Goal: Understand process/instructions: Learn about a topic

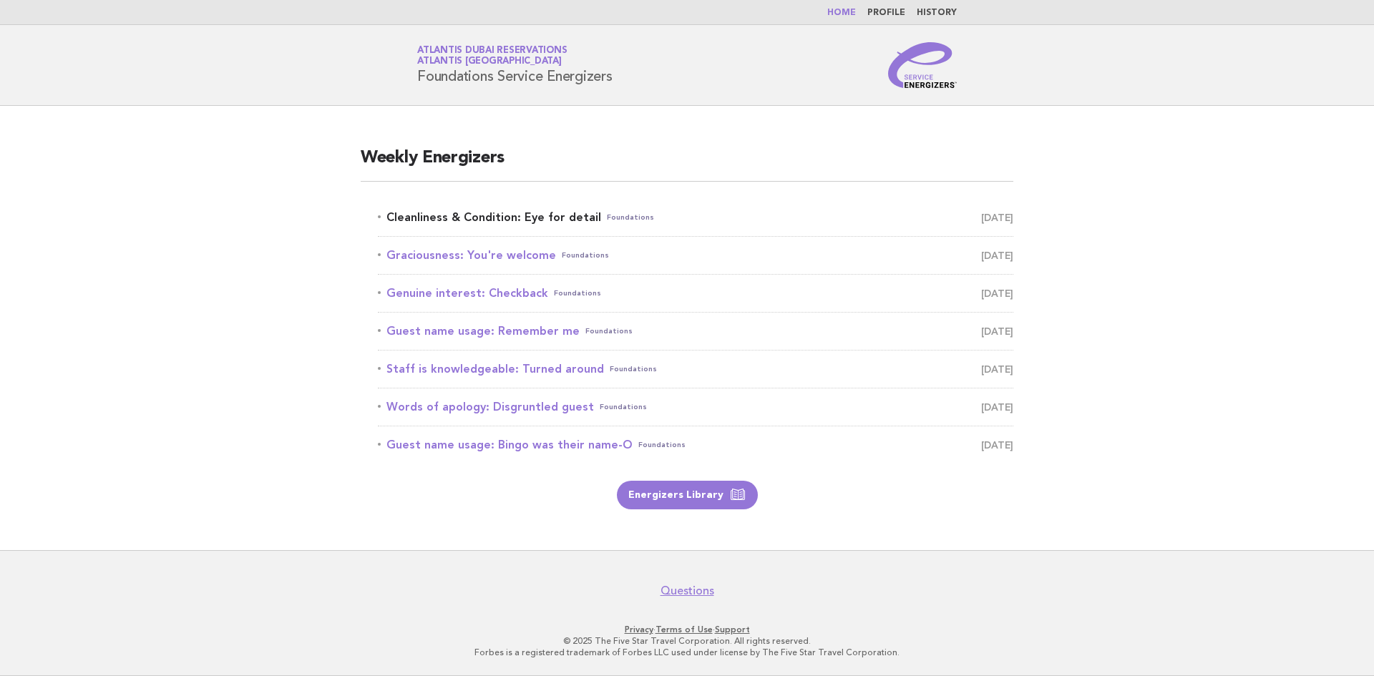
click at [523, 215] on link "Cleanliness & Condition: Eye for detail Foundations October 6" at bounding box center [695, 217] width 635 height 20
click at [530, 218] on link "Cleanliness & Condition: Eye for detail Foundations October 6" at bounding box center [695, 217] width 635 height 20
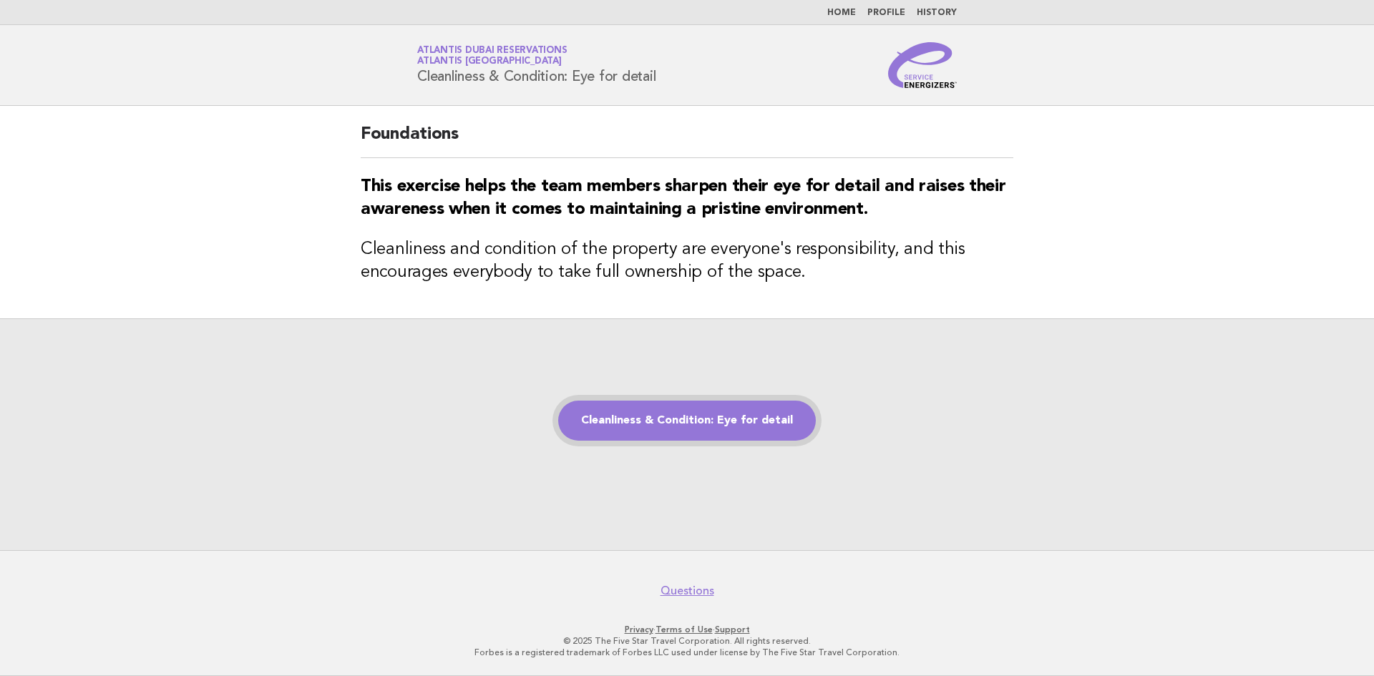
click at [604, 411] on link "Cleanliness & Condition: Eye for detail" at bounding box center [687, 421] width 258 height 40
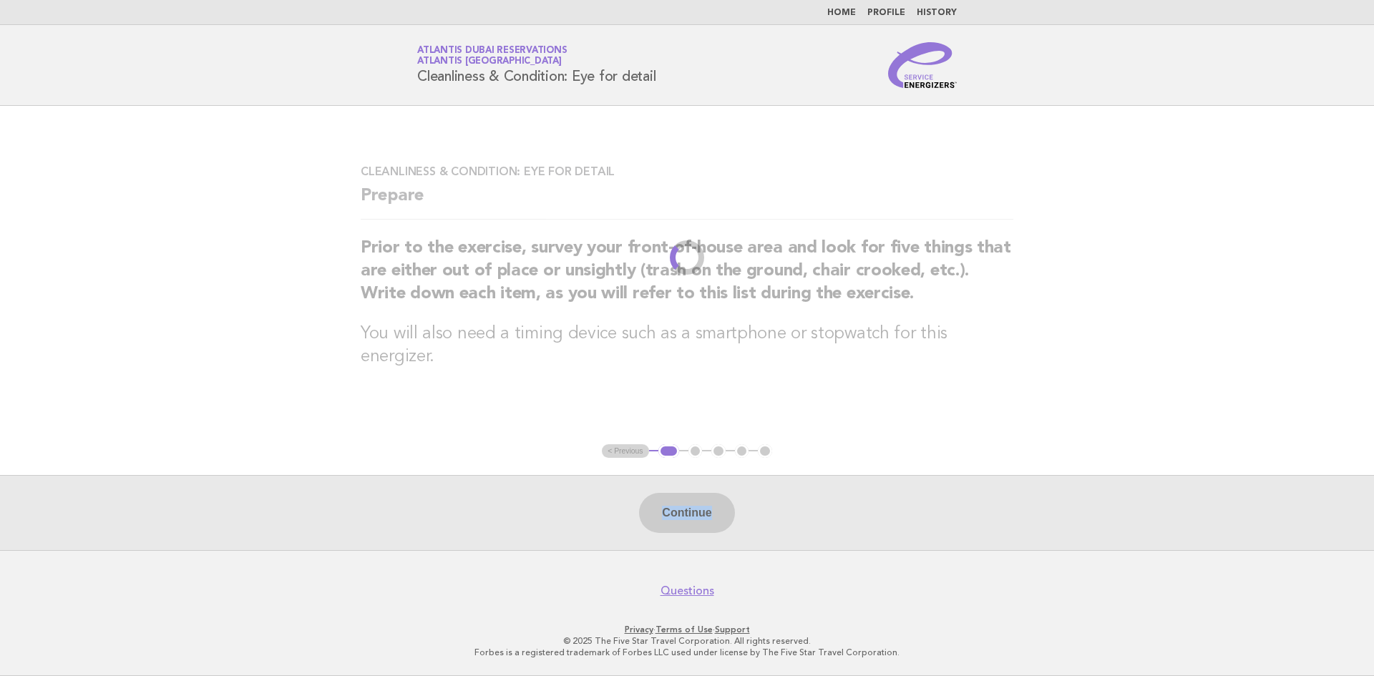
click at [700, 520] on div "Continue" at bounding box center [687, 512] width 1374 height 75
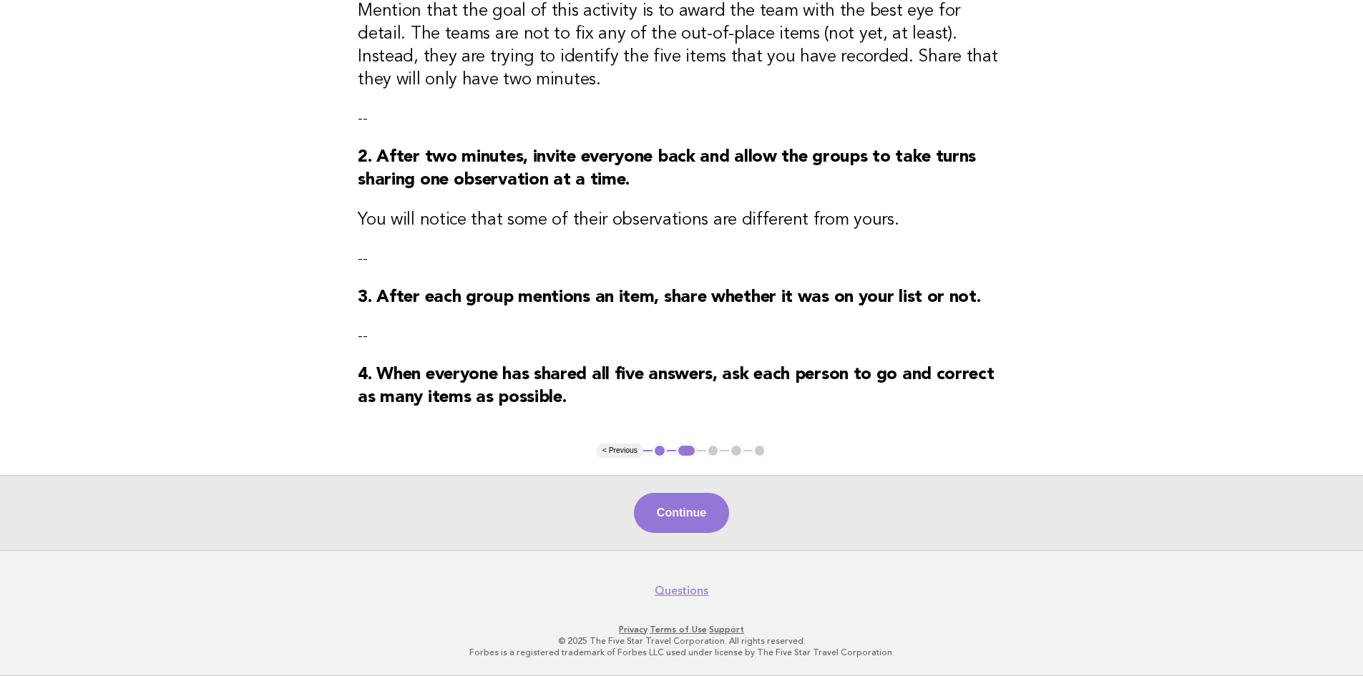
click at [700, 510] on button "Continue" at bounding box center [681, 513] width 95 height 40
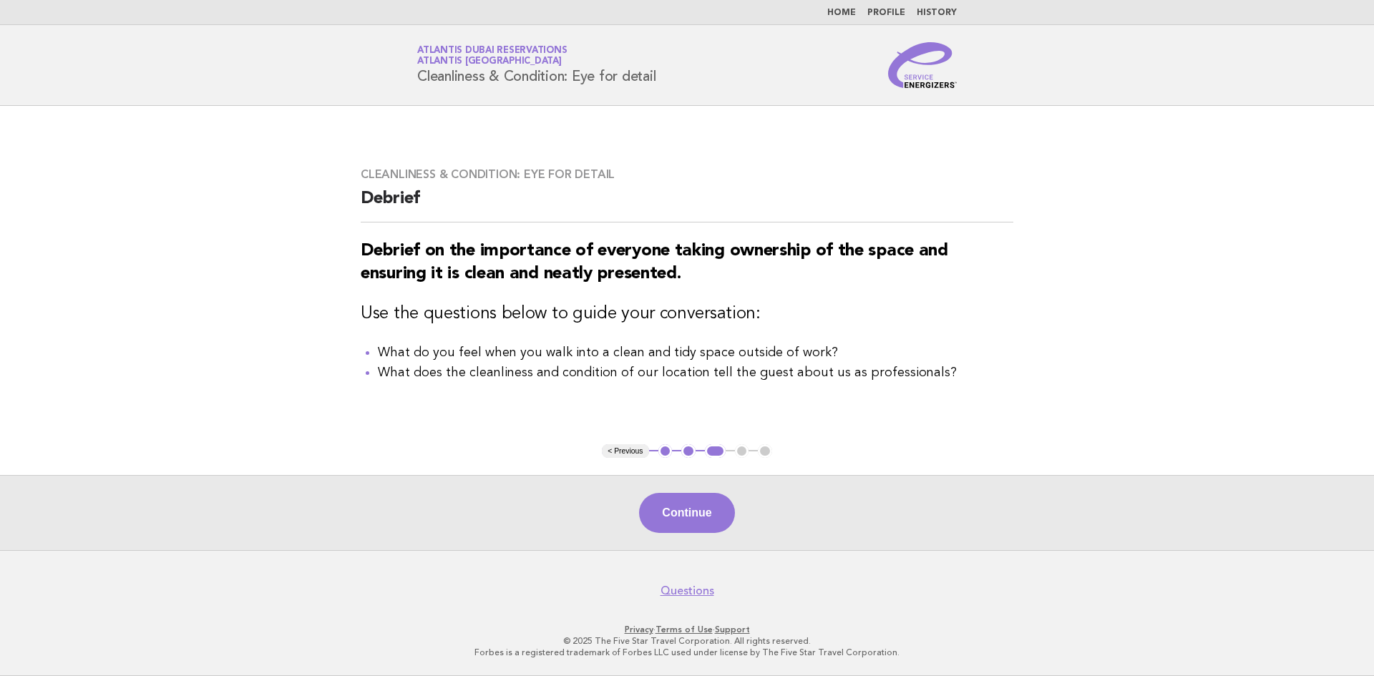
click at [700, 510] on button "Continue" at bounding box center [686, 513] width 95 height 40
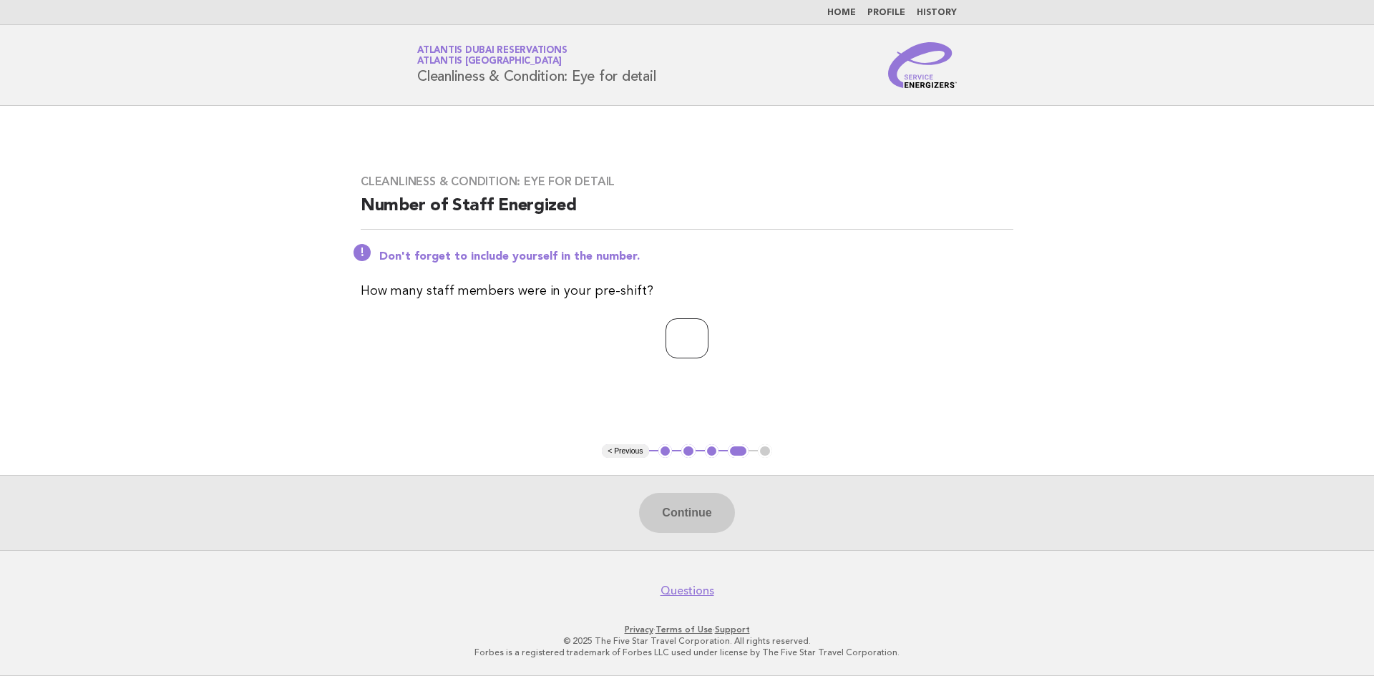
click at [678, 351] on input "number" at bounding box center [686, 338] width 43 height 40
type input "*"
click at [667, 512] on button "Continue" at bounding box center [686, 513] width 95 height 40
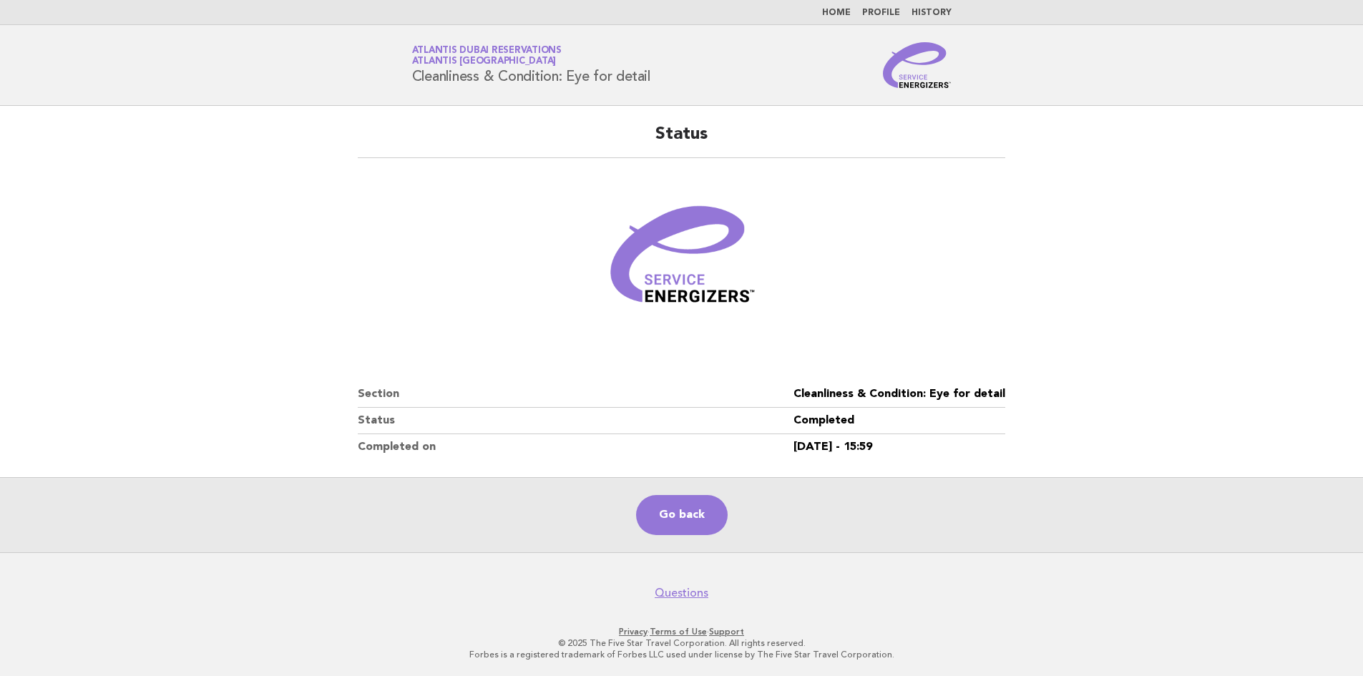
click at [1171, 254] on main "Status Section Cleanliness & Condition: Eye for detail Status Completed Complet…" at bounding box center [681, 329] width 1363 height 446
click at [674, 510] on link "Go back" at bounding box center [682, 515] width 92 height 40
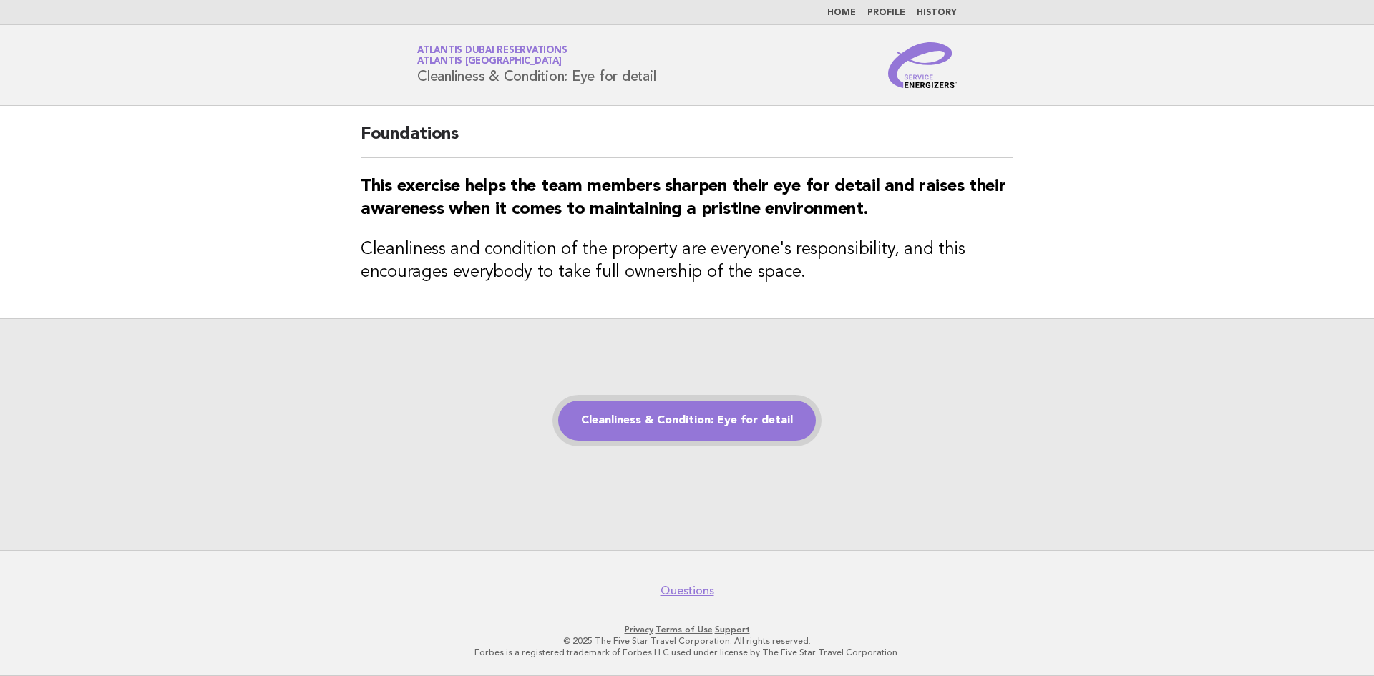
click at [672, 403] on link "Cleanliness & Condition: Eye for detail" at bounding box center [687, 421] width 258 height 40
click at [650, 424] on link "Cleanliness & Condition: Eye for detail" at bounding box center [687, 421] width 258 height 40
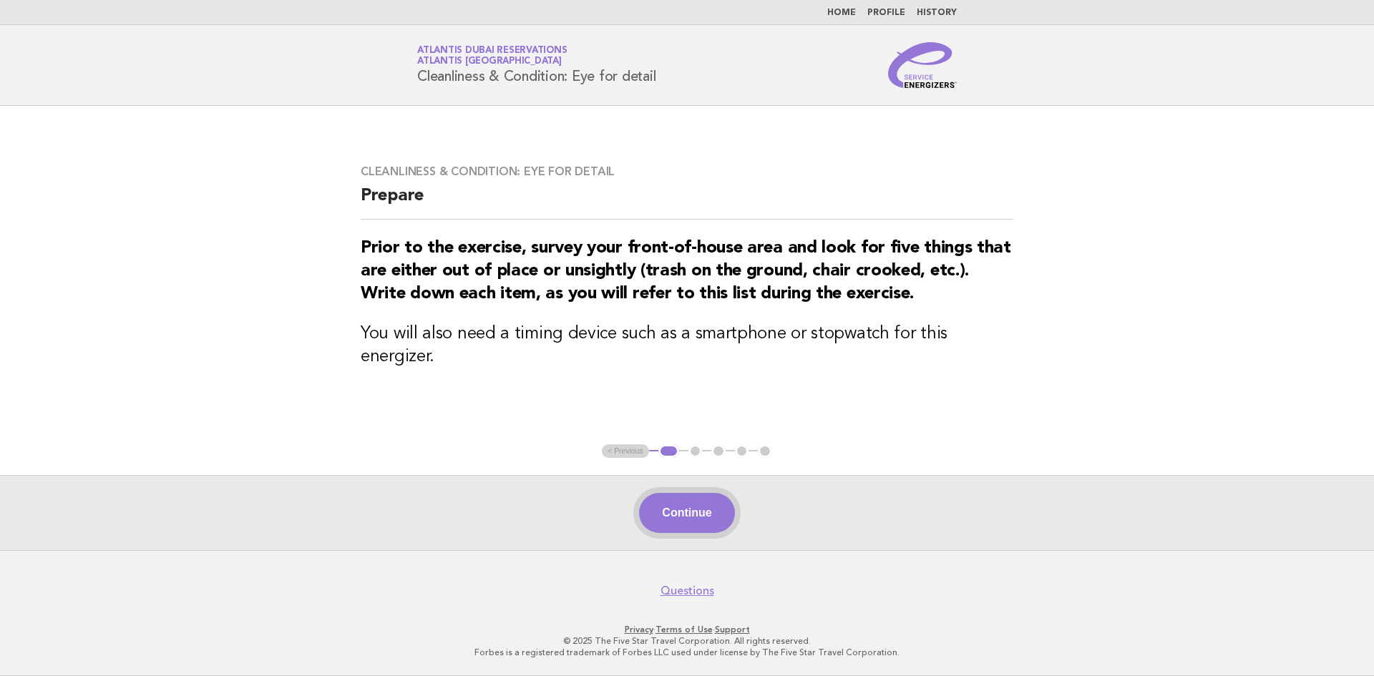
click at [661, 519] on button "Continue" at bounding box center [686, 513] width 95 height 40
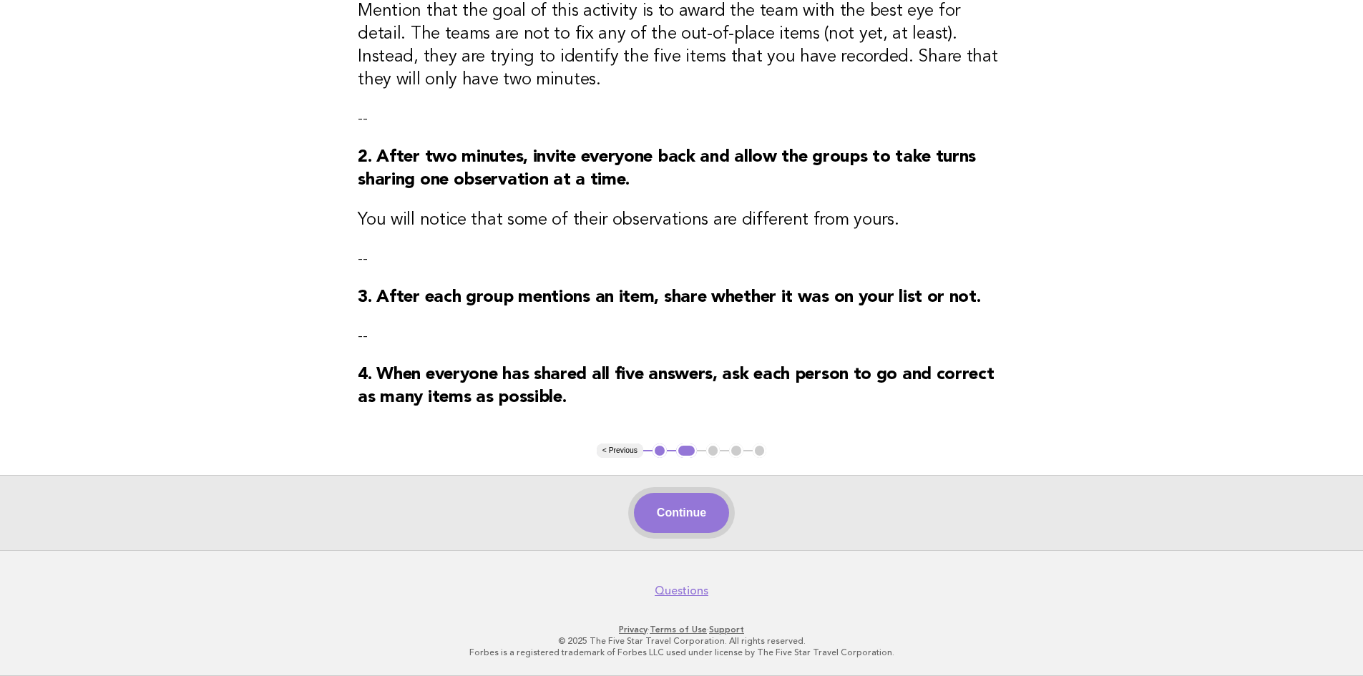
click at [693, 519] on button "Continue" at bounding box center [681, 513] width 95 height 40
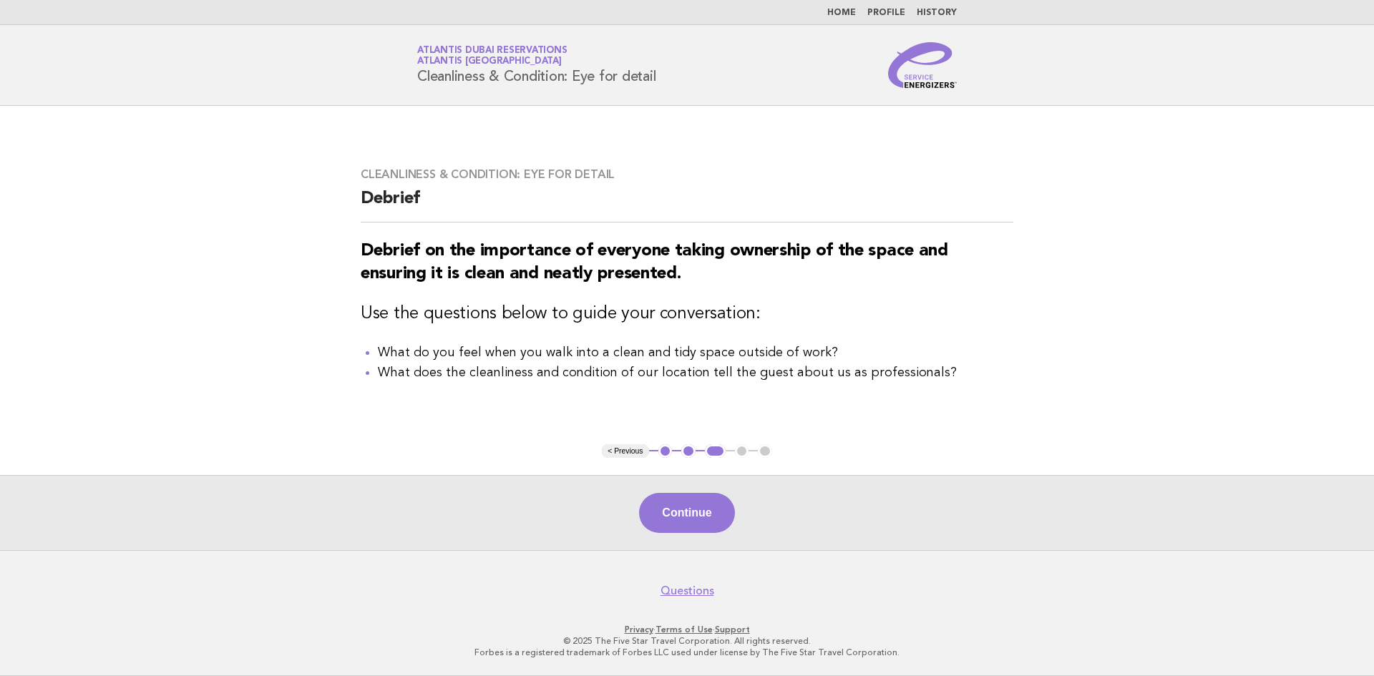
click at [693, 519] on button "Continue" at bounding box center [686, 513] width 95 height 40
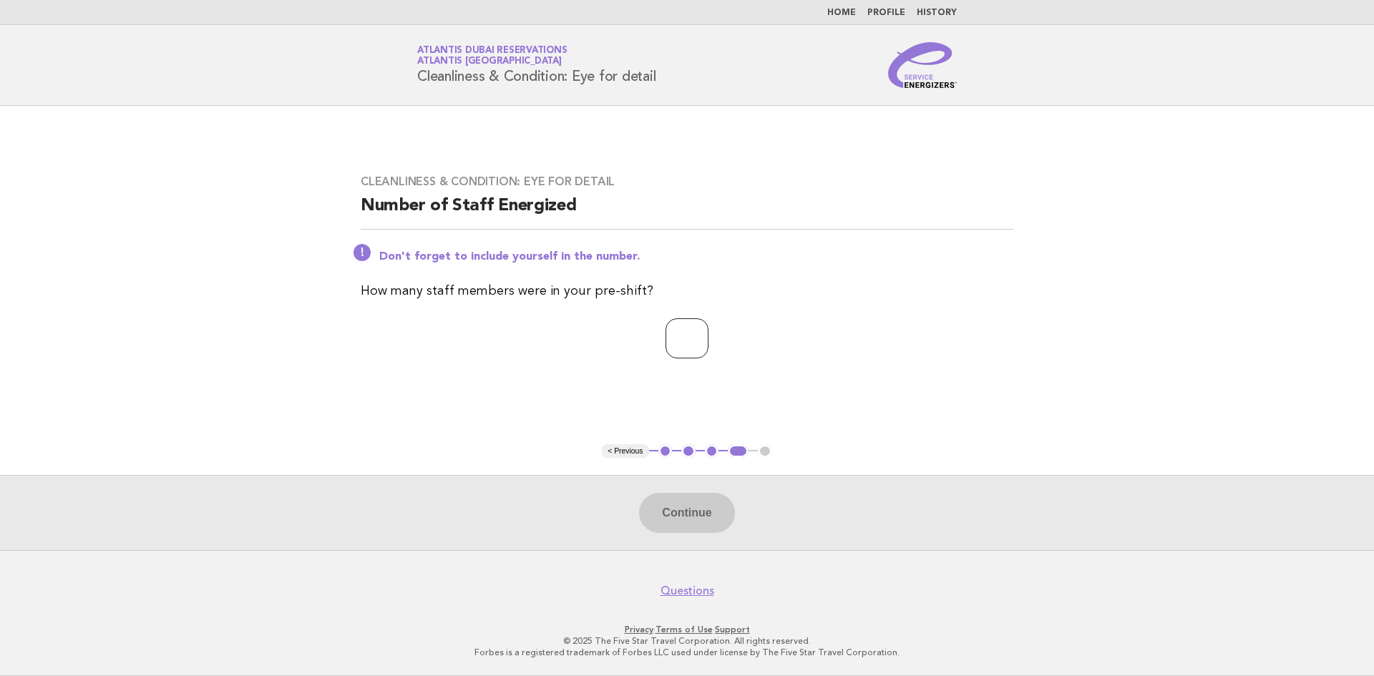
click at [682, 329] on input "number" at bounding box center [686, 338] width 43 height 40
type input "*"
click at [683, 499] on button "Continue" at bounding box center [686, 513] width 95 height 40
